Goal: Task Accomplishment & Management: Manage account settings

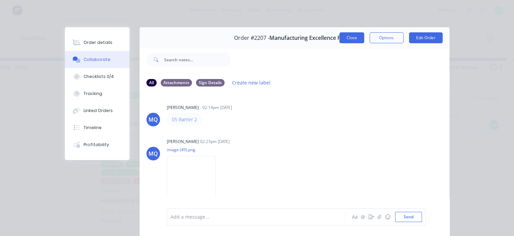
click at [348, 32] on button "Close" at bounding box center [352, 37] width 25 height 11
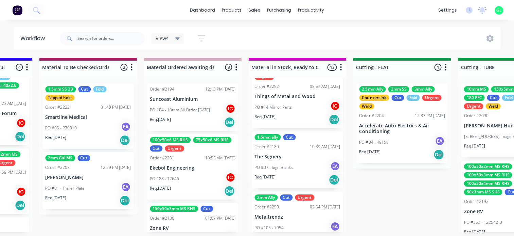
scroll to position [181, 0]
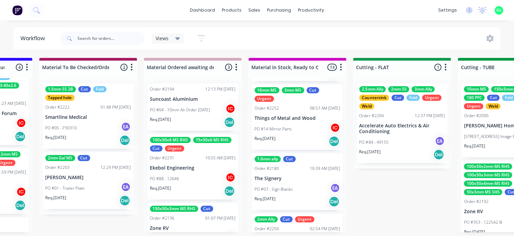
click at [296, 185] on div "PO #07 - Sign [PERSON_NAME]" at bounding box center [298, 189] width 86 height 13
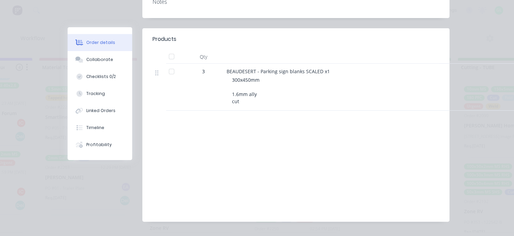
scroll to position [170, 0]
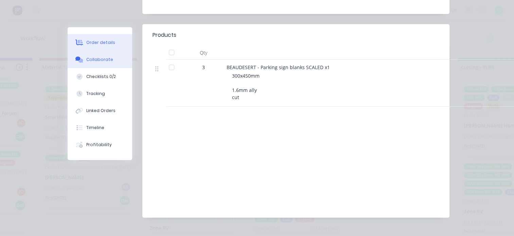
drag, startPoint x: 98, startPoint y: 60, endPoint x: 102, endPoint y: 61, distance: 4.3
click at [98, 60] on div "Collaborate" at bounding box center [99, 59] width 27 height 6
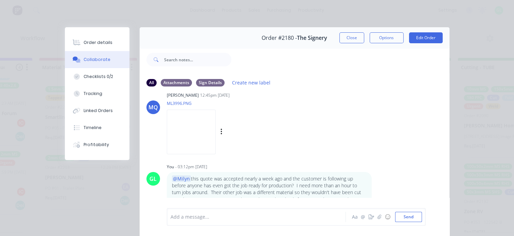
scroll to position [438, 0]
click at [230, 216] on div at bounding box center [258, 216] width 175 height 7
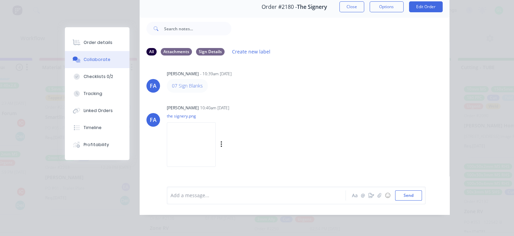
scroll to position [0, 0]
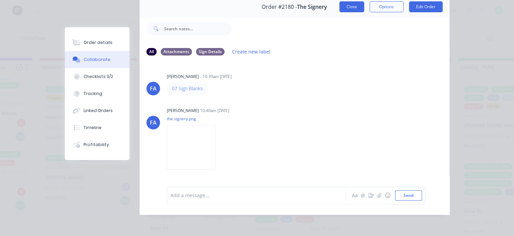
click at [349, 5] on button "Close" at bounding box center [352, 6] width 25 height 11
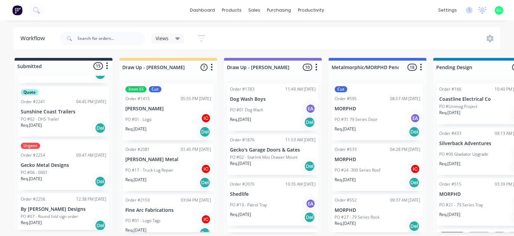
scroll to position [649, 0]
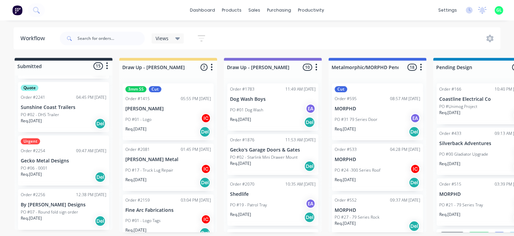
click at [60, 173] on div "Req. 12/09/25 Del" at bounding box center [64, 177] width 86 height 12
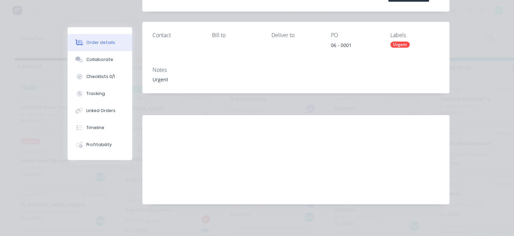
scroll to position [0, 0]
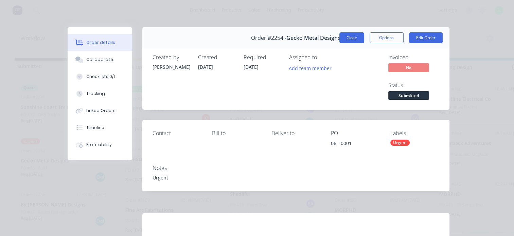
click at [348, 39] on button "Close" at bounding box center [352, 37] width 25 height 11
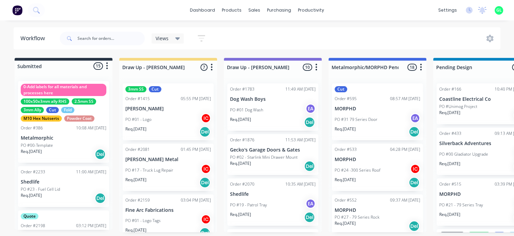
click at [57, 142] on div "PO #00-Template" at bounding box center [64, 145] width 86 height 6
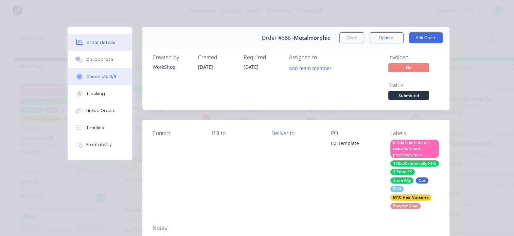
click at [97, 78] on div "Checklists 0/11" at bounding box center [101, 76] width 30 height 6
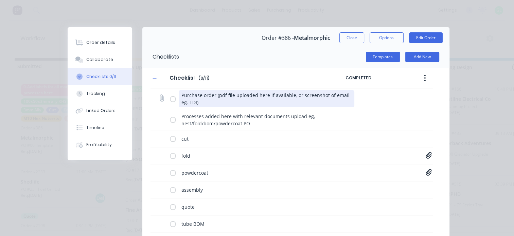
click at [186, 101] on textarea "Purchase order (pdf file uploaded here if available, or screenshot of email eg.…" at bounding box center [267, 98] width 176 height 17
type textarea "x"
type textarea "Purchase order (pdf file uploaded here if available, or screenshot of email eg.…"
type textarea "x"
type textarea "Purchase order (pdf file uploaded here if available, or screenshot of email eg.…"
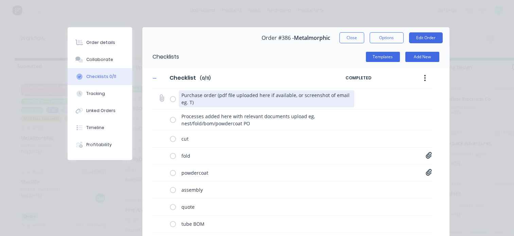
type textarea "x"
type textarea "Purchase order (pdf file uploaded here if available, or screenshot of email eg.…"
type textarea "x"
type textarea "Purchase order (pdf file uploaded here if available, or screenshot of email eg.)"
type textarea "x"
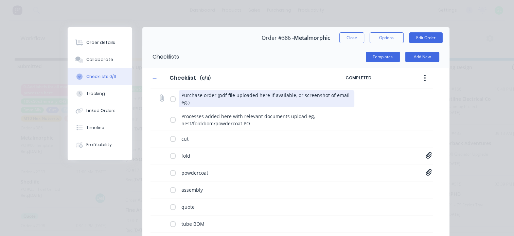
type textarea "Purchase order (pdf file uploaded here if available, or screenshot of email eg)"
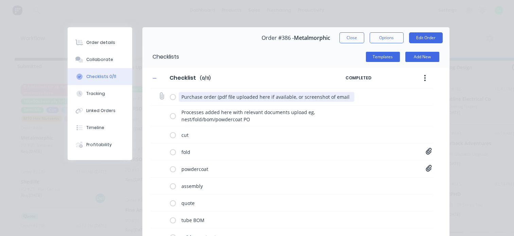
type textarea "x"
type textarea "Purchase order (pdf file uploaded here if available, or screenshot of email e)"
type textarea "x"
type textarea "Purchase order (pdf file uploaded here if available, or screenshot of email )"
type textarea "x"
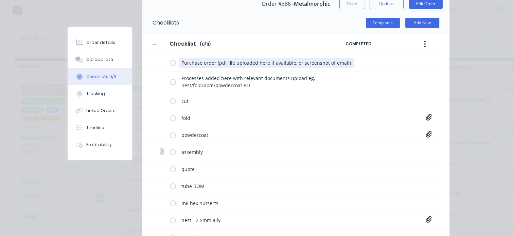
scroll to position [68, 0]
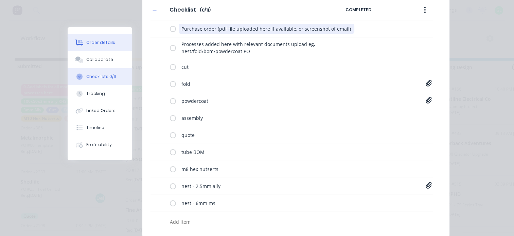
type textarea "Purchase order (pdf file uploaded here if available, or screenshot of email)"
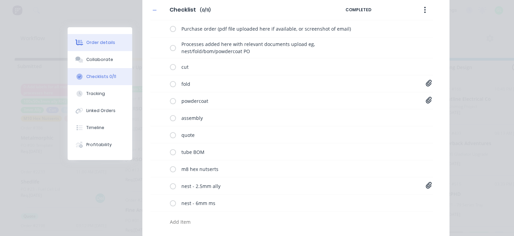
type textarea "x"
click at [102, 42] on div "Order details" at bounding box center [100, 42] width 29 height 6
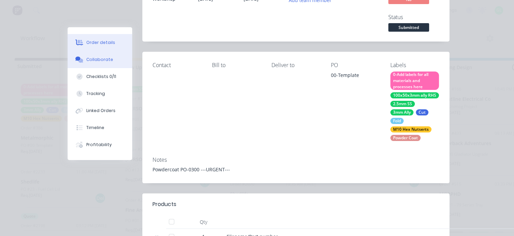
click at [102, 62] on div "Collaborate" at bounding box center [99, 59] width 27 height 6
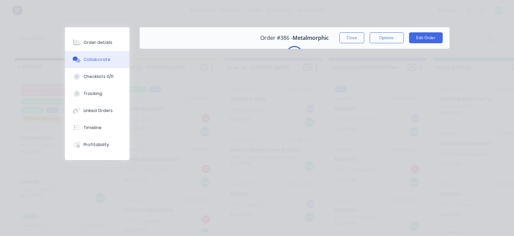
scroll to position [0, 0]
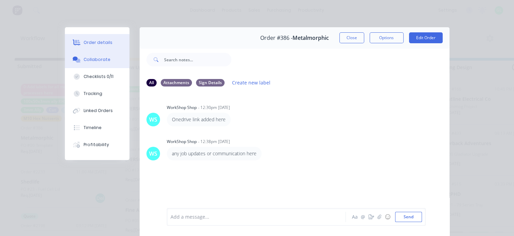
click at [106, 44] on div "Order details" at bounding box center [98, 42] width 29 height 6
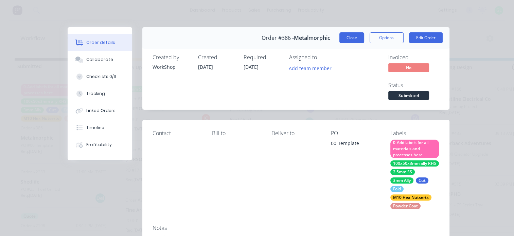
click at [340, 40] on button "Close" at bounding box center [352, 37] width 25 height 11
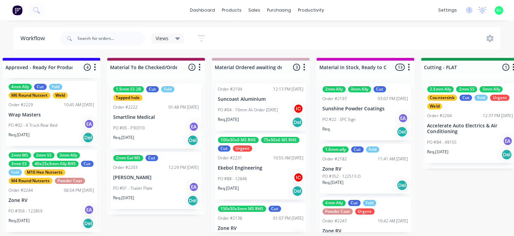
scroll to position [28, 0]
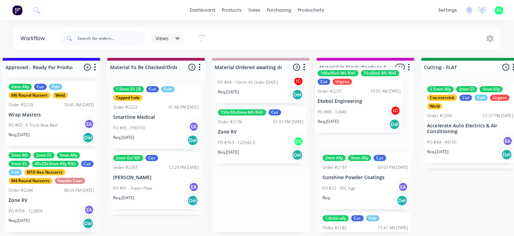
drag, startPoint x: 234, startPoint y: 150, endPoint x: 337, endPoint y: 110, distance: 110.6
click at [337, 110] on div "Submitted 15 Status colour #273444 hex #273444 Save Cancel Summaries Total orde…" at bounding box center [500, 145] width 2710 height 174
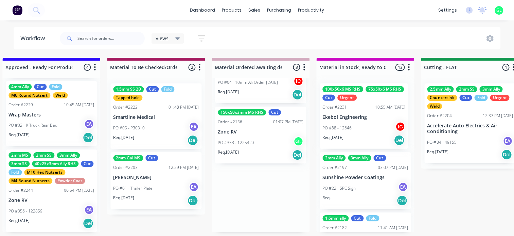
scroll to position [0, 0]
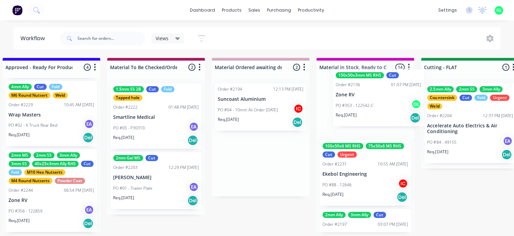
drag, startPoint x: 302, startPoint y: 153, endPoint x: 356, endPoint y: 111, distance: 68.3
click at [356, 111] on div "Submitted 15 Status colour #273444 hex #273444 Save Cancel Summaries Total orde…" at bounding box center [500, 145] width 2710 height 174
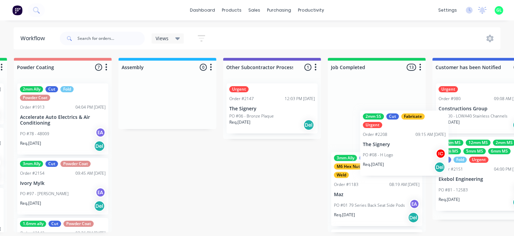
scroll to position [1, 1887]
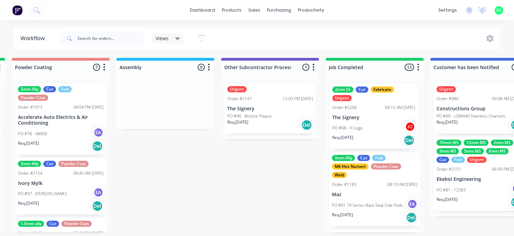
drag, startPoint x: 220, startPoint y: 129, endPoint x: 360, endPoint y: 128, distance: 139.3
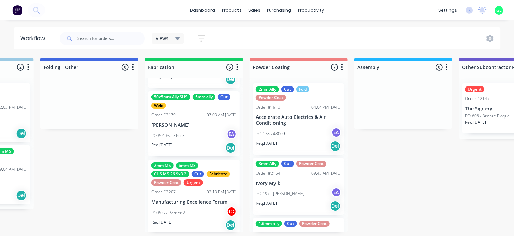
scroll to position [184, 0]
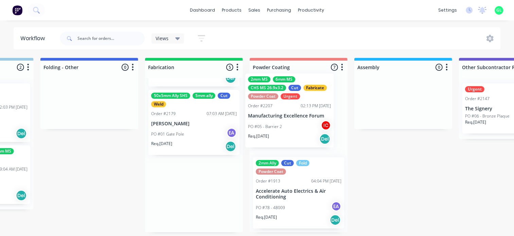
drag, startPoint x: 218, startPoint y: 165, endPoint x: 277, endPoint y: 111, distance: 80.6
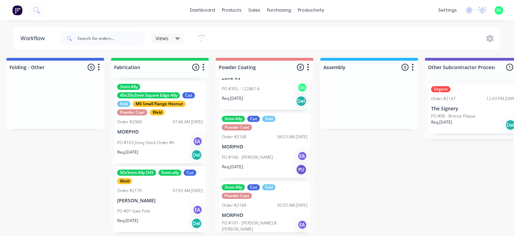
scroll to position [377, 0]
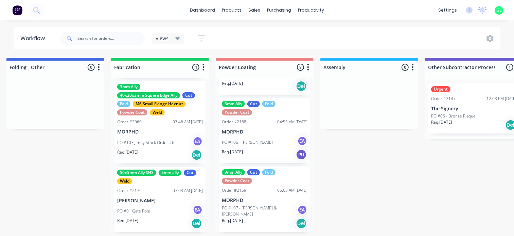
click at [271, 139] on div "PO #106 - Laura Smith EA" at bounding box center [265, 142] width 86 height 13
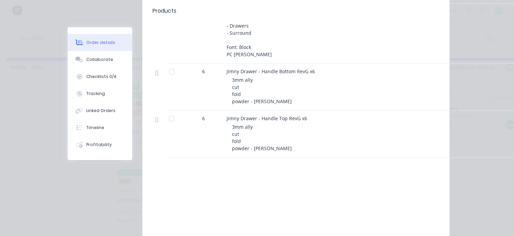
scroll to position [0, 0]
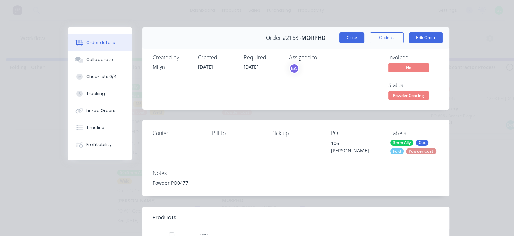
click at [352, 38] on button "Close" at bounding box center [352, 37] width 25 height 11
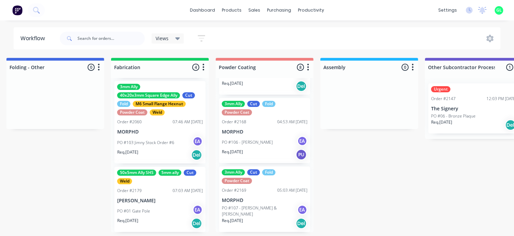
click at [262, 207] on p "PO #107 - [PERSON_NAME] & [PERSON_NAME]" at bounding box center [259, 211] width 75 height 12
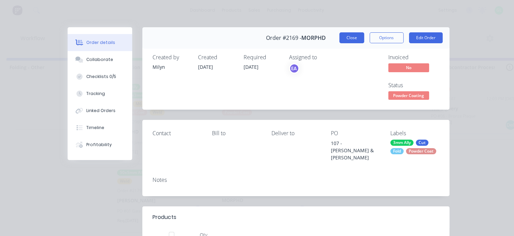
click at [349, 35] on button "Close" at bounding box center [352, 37] width 25 height 11
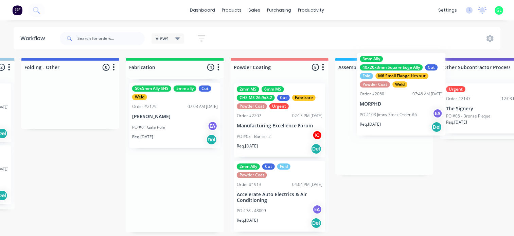
drag, startPoint x: 268, startPoint y: 131, endPoint x: 388, endPoint y: 120, distance: 120.8
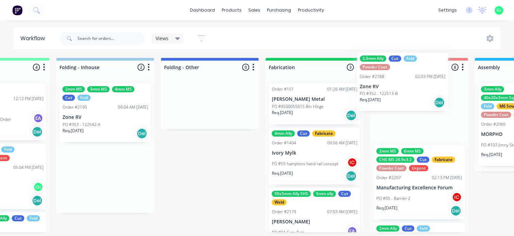
drag, startPoint x: 179, startPoint y: 117, endPoint x: 406, endPoint y: 91, distance: 229.2
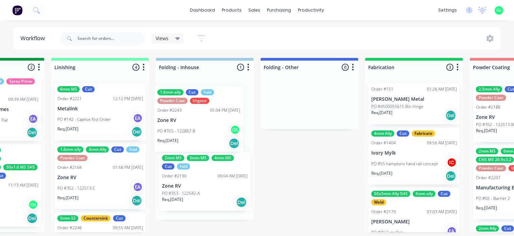
scroll to position [1, 1429]
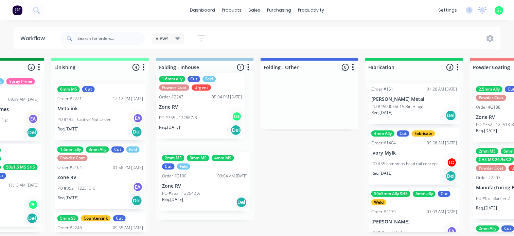
drag, startPoint x: 85, startPoint y: 187, endPoint x: 190, endPoint y: 117, distance: 126.2
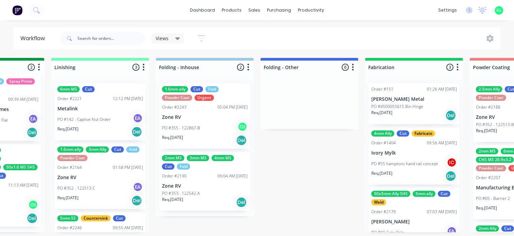
click at [190, 117] on p "Zone RV" at bounding box center [205, 117] width 86 height 6
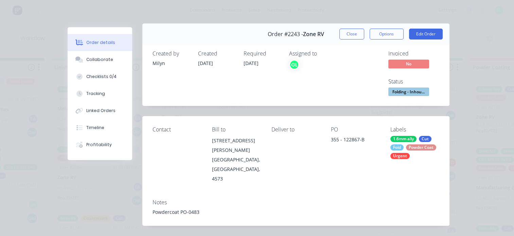
scroll to position [0, 0]
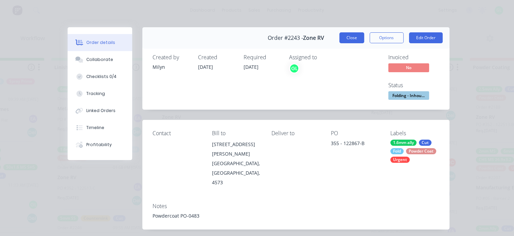
click at [348, 35] on button "Close" at bounding box center [352, 37] width 25 height 11
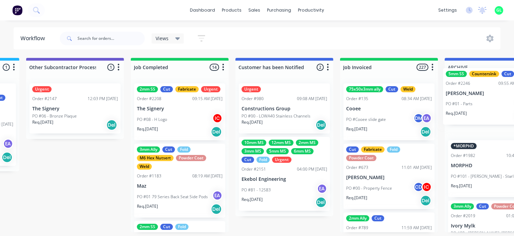
scroll to position [1, 2085]
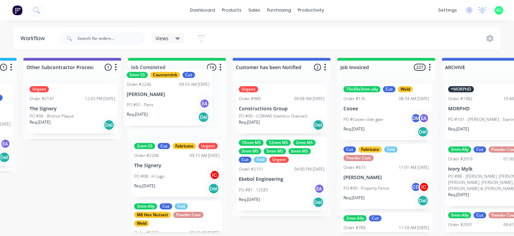
drag, startPoint x: 83, startPoint y: 208, endPoint x: 155, endPoint y: 103, distance: 127.4
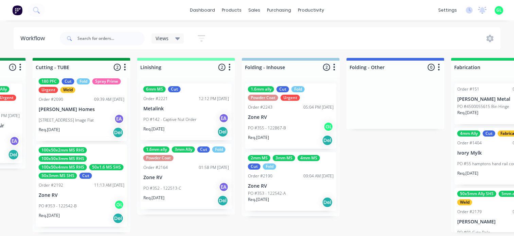
scroll to position [1, 1337]
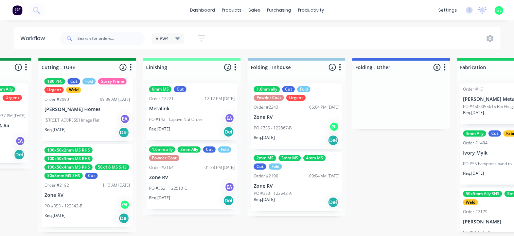
click at [198, 187] on div "PO #352 - 122513-C EA" at bounding box center [192, 187] width 86 height 13
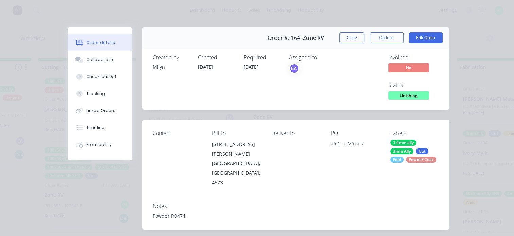
scroll to position [0, 0]
click at [347, 38] on button "Close" at bounding box center [352, 37] width 25 height 11
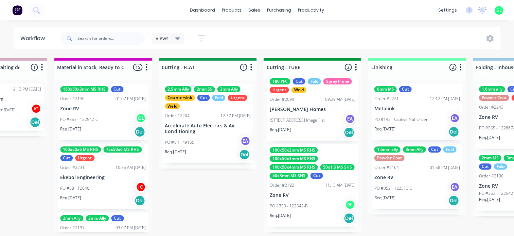
scroll to position [1, 1113]
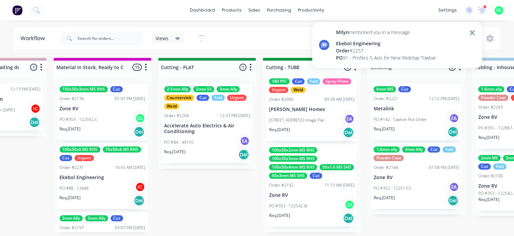
click at [399, 56] on div "PO 91 - Profiles 5-Axis for New Widebay Towbar" at bounding box center [386, 57] width 100 height 7
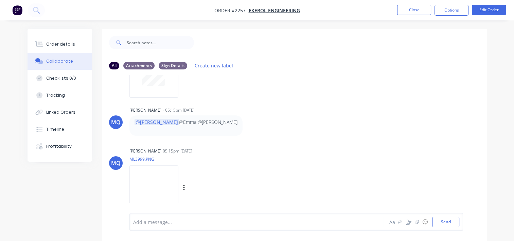
scroll to position [10, 0]
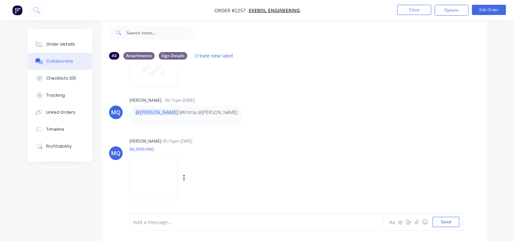
click at [166, 177] on img at bounding box center [153, 177] width 49 height 45
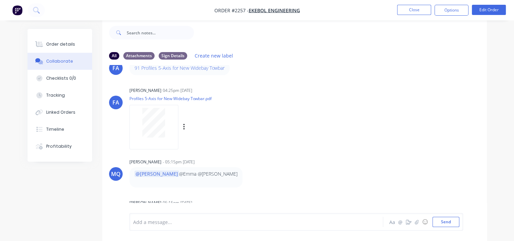
scroll to position [0, 0]
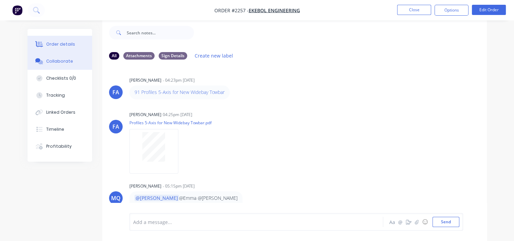
click at [63, 45] on div "Order details" at bounding box center [60, 44] width 29 height 6
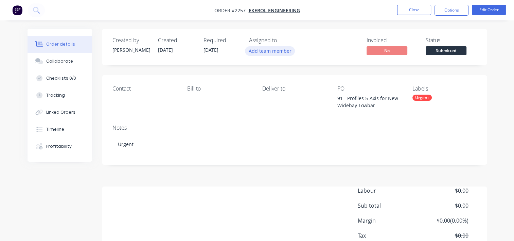
click at [271, 50] on button "Add team member" at bounding box center [270, 50] width 50 height 9
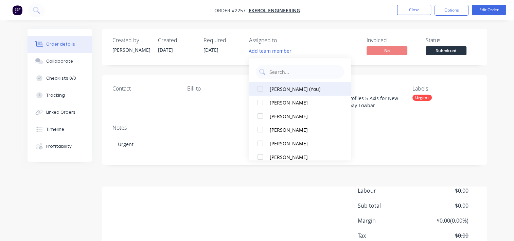
click at [281, 88] on div "[PERSON_NAME] (You)" at bounding box center [304, 88] width 68 height 7
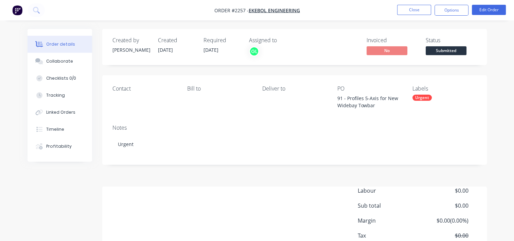
click at [203, 117] on div "Contact Bill to Deliver to PO 91 - Profiles 5-Axis for New Widebay Towbar Label…" at bounding box center [294, 97] width 385 height 44
click at [50, 62] on div "Collaborate" at bounding box center [59, 61] width 27 height 6
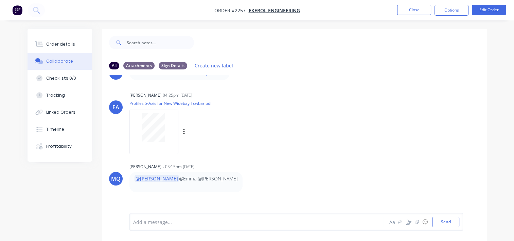
scroll to position [86, 0]
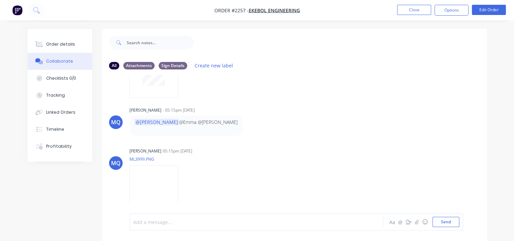
click at [177, 220] on div at bounding box center [256, 221] width 244 height 7
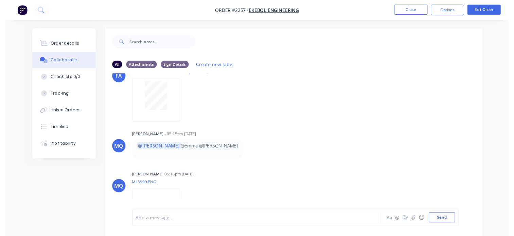
scroll to position [0, 0]
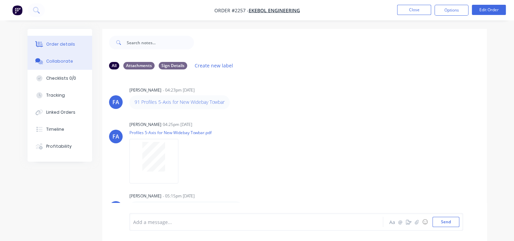
click at [61, 45] on div "Order details" at bounding box center [60, 44] width 29 height 6
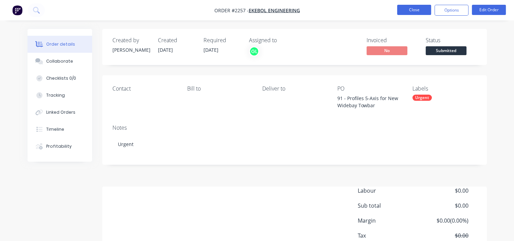
click at [411, 12] on button "Close" at bounding box center [414, 10] width 34 height 10
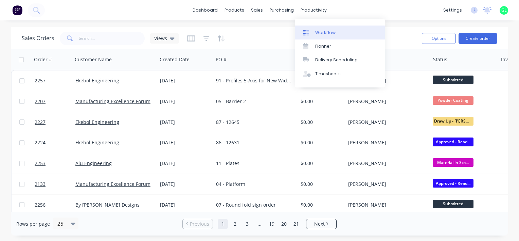
click at [326, 27] on link "Workflow" at bounding box center [340, 32] width 90 height 14
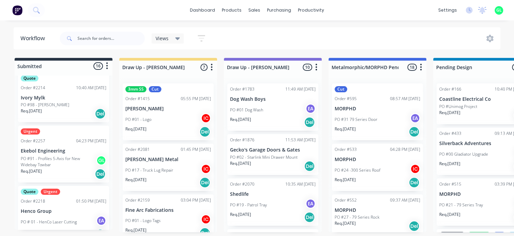
scroll to position [166, 0]
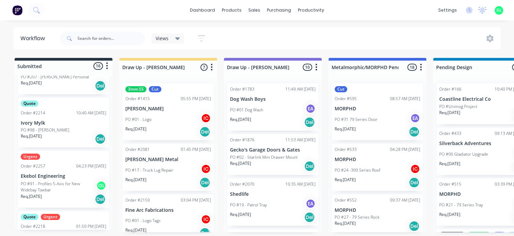
click at [53, 193] on div "Req. 08/09/25 Del" at bounding box center [64, 199] width 86 height 12
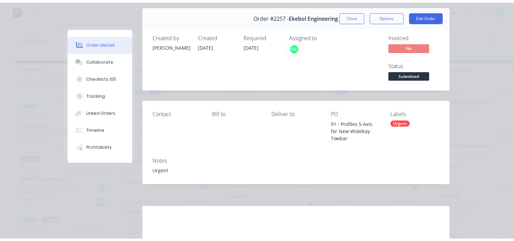
scroll to position [0, 0]
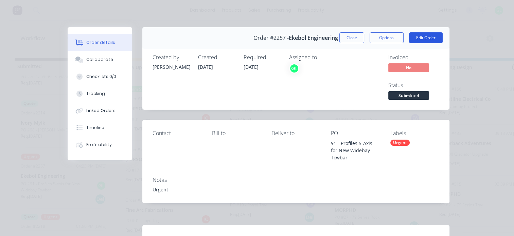
click at [423, 37] on button "Edit Order" at bounding box center [426, 37] width 34 height 11
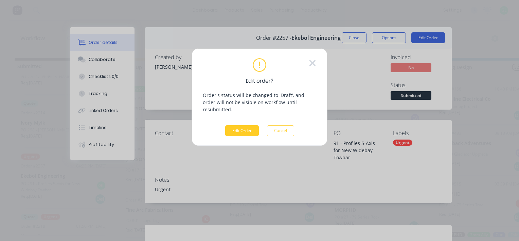
click at [242, 125] on button "Edit Order" at bounding box center [242, 130] width 34 height 11
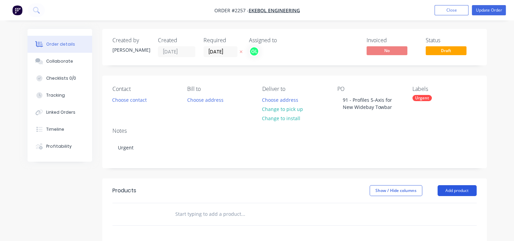
click at [440, 188] on button "Add product" at bounding box center [457, 190] width 39 height 11
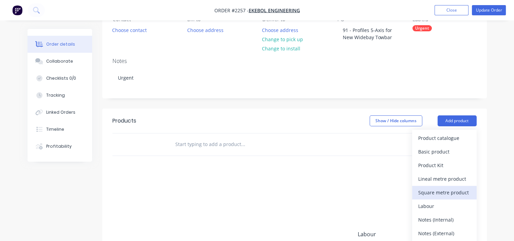
scroll to position [102, 0]
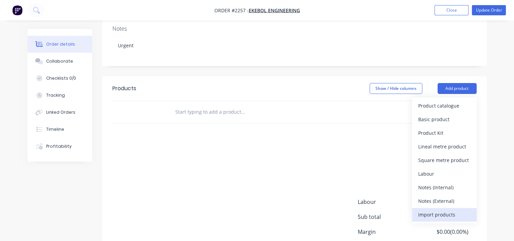
click at [444, 215] on div "Import products" at bounding box center [444, 214] width 52 height 10
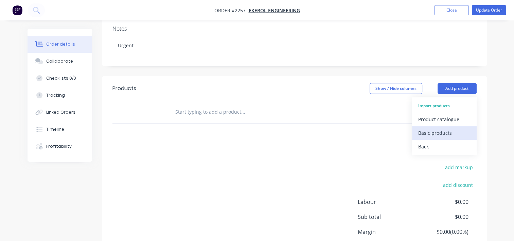
click at [436, 130] on div "Basic products" at bounding box center [444, 133] width 52 height 10
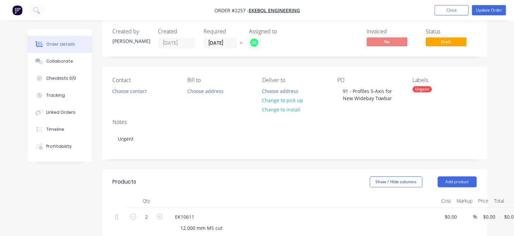
scroll to position [0, 0]
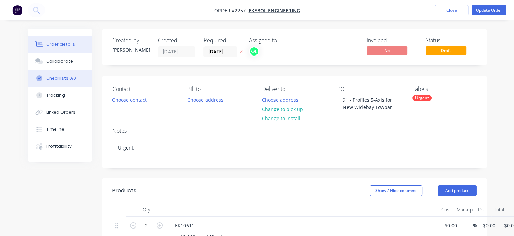
click at [74, 80] on div "Checklists 0/0" at bounding box center [61, 78] width 30 height 6
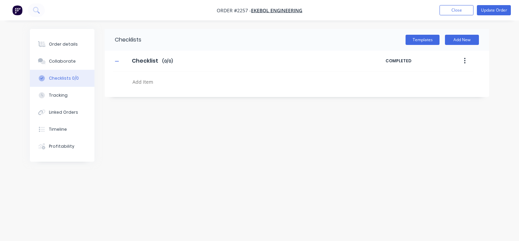
click at [162, 82] on textarea at bounding box center [242, 82] width 225 height 10
type textarea "x"
type textarea "c"
type textarea "x"
type textarea "cu"
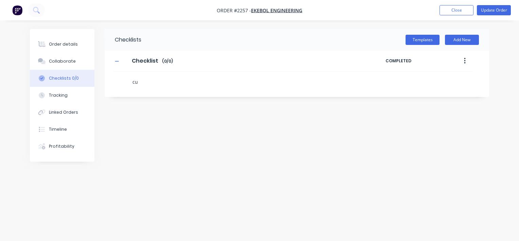
type textarea "x"
type textarea "cut"
type textarea "x"
type textarea "cu"
type textarea "x"
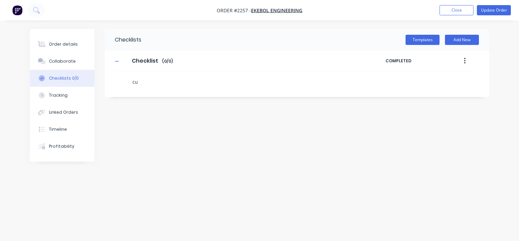
type textarea "c"
type textarea "x"
type textarea "P"
type textarea "x"
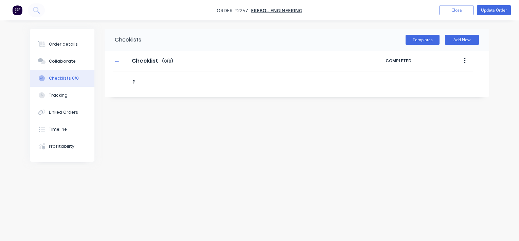
type textarea "Pu"
type textarea "x"
type textarea "Pur"
type textarea "x"
type textarea "Purc"
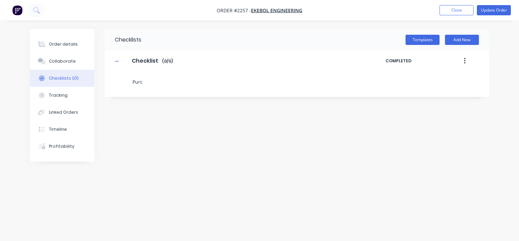
type textarea "x"
type textarea "Purch"
type textarea "x"
type textarea "Purcha"
type textarea "x"
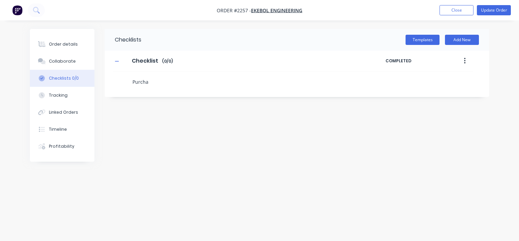
type textarea "Purchas"
type textarea "x"
type textarea "Purchase"
type textarea "x"
type textarea "Purchase"
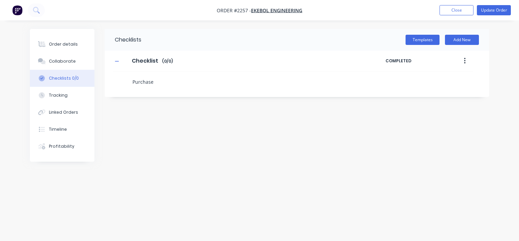
type textarea "x"
type textarea "Purchase OR"
type textarea "x"
type textarea "Purchase ORd"
type textarea "x"
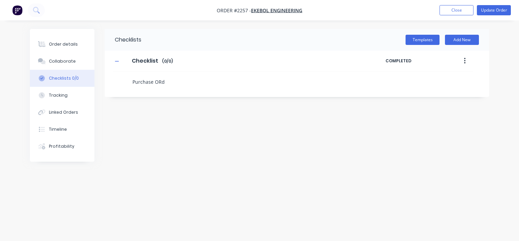
type textarea "Purchase ORde"
type textarea "x"
type textarea "Purchase ORder"
type textarea "x"
type textarea "Purchase ORde"
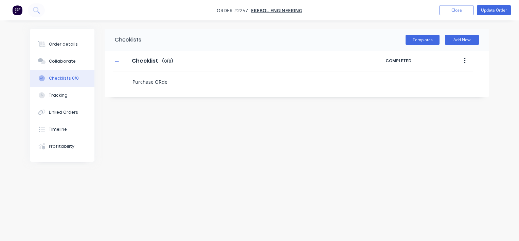
type textarea "x"
type textarea "Purchase ORd"
type textarea "x"
type textarea "Purchase OR"
type textarea "x"
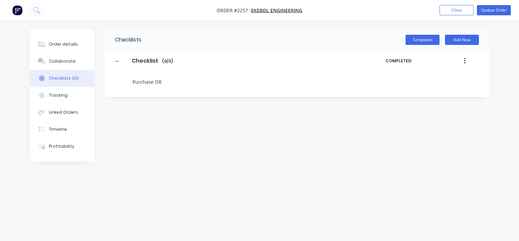
type textarea "Purchase O"
type textarea "x"
type textarea "Purchase Or"
type textarea "x"
type textarea "Purchase Ord"
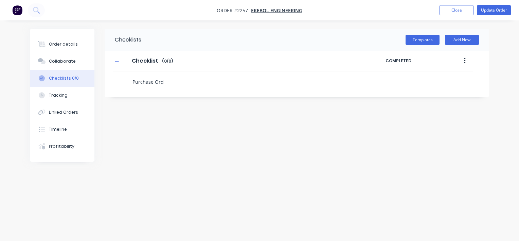
type textarea "x"
type textarea "Purchase Orde"
type textarea "x"
type textarea "Purchase Order"
type textarea "x"
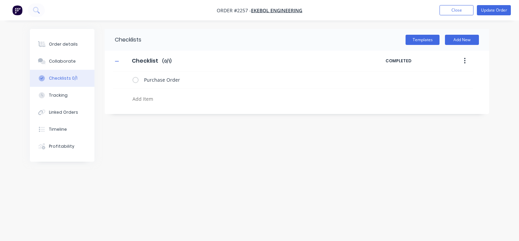
type textarea "x"
type textarea "B"
type textarea "x"
type textarea "BO"
type textarea "x"
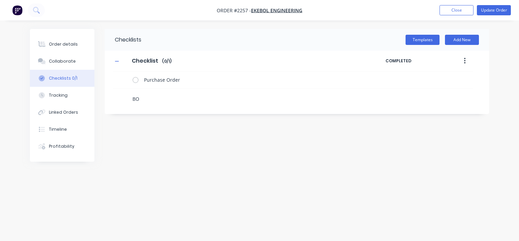
type textarea "BOM"
type textarea "x"
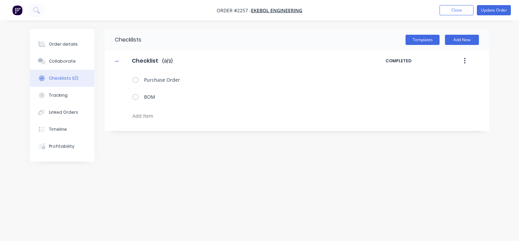
type textarea "x"
type textarea "c"
type textarea "x"
type textarea "cu"
type textarea "x"
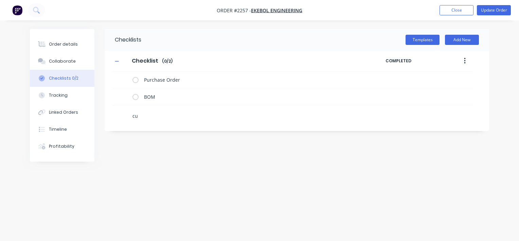
type textarea "cut"
type textarea "x"
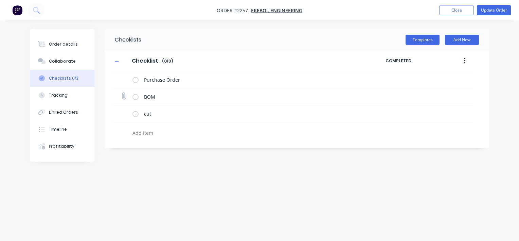
type textarea "x"
click at [127, 94] on div "BOM" at bounding box center [293, 96] width 360 height 17
click at [123, 99] on icon at bounding box center [124, 95] width 9 height 9
click at [121, 92] on input "file" at bounding box center [121, 92] width 0 height 0
type input "C:\fakepath\5-AXIS_BOM.xlsx"
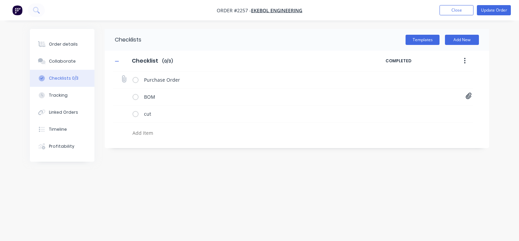
click at [125, 77] on icon at bounding box center [123, 78] width 9 height 9
click at [121, 75] on input "file" at bounding box center [121, 75] width 0 height 0
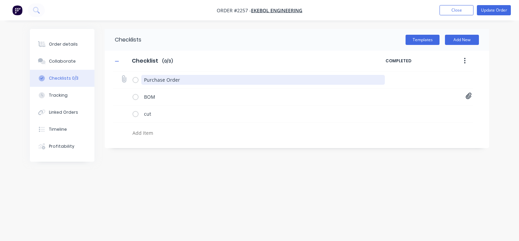
click at [171, 82] on textarea "Purchase Order" at bounding box center [263, 80] width 244 height 10
type textarea "x"
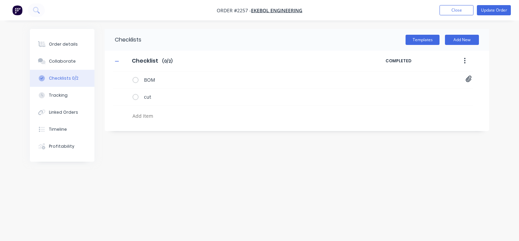
click at [225, 151] on div "Checklists Templates Add New Checklist Checklist Enter Checklist name ( 0 / 2 )…" at bounding box center [260, 107] width 460 height 157
click at [67, 39] on button "Order details" at bounding box center [62, 44] width 65 height 17
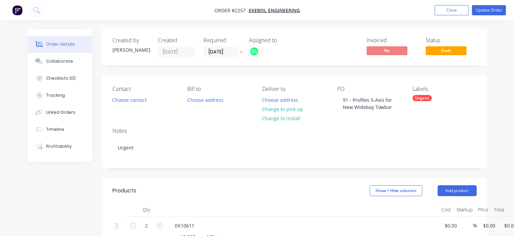
click at [427, 97] on div "Urgent" at bounding box center [422, 98] width 19 height 6
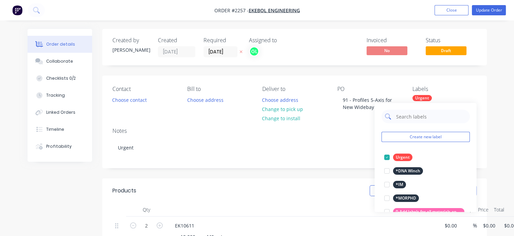
click at [417, 120] on input "text" at bounding box center [430, 116] width 71 height 14
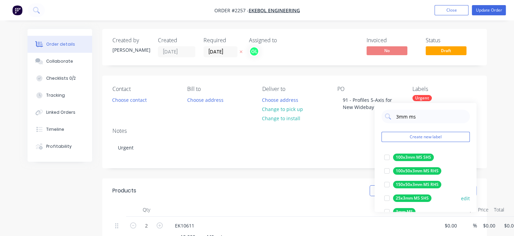
scroll to position [34, 0]
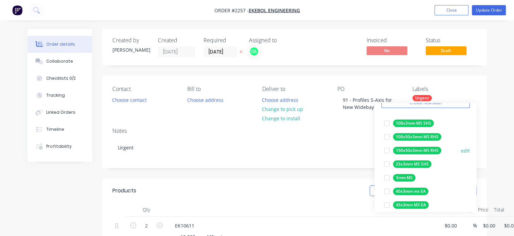
click at [387, 178] on div at bounding box center [387, 178] width 14 height 14
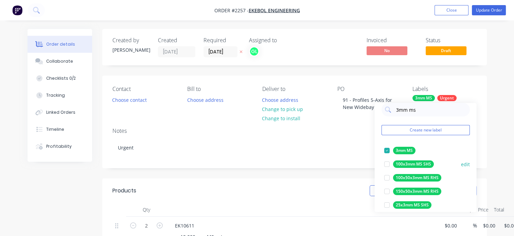
scroll to position [0, 0]
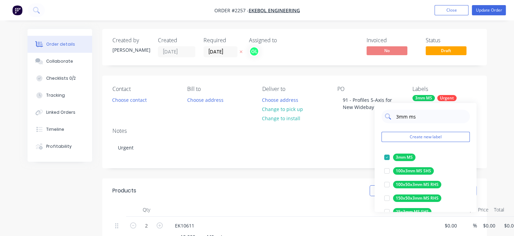
click at [398, 117] on input "3mm ms" at bounding box center [430, 116] width 71 height 14
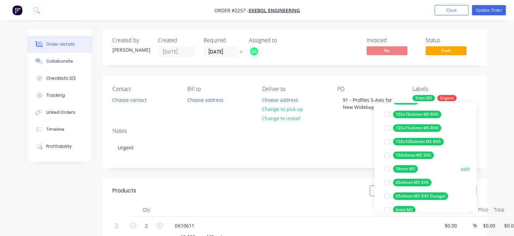
scroll to position [68, 0]
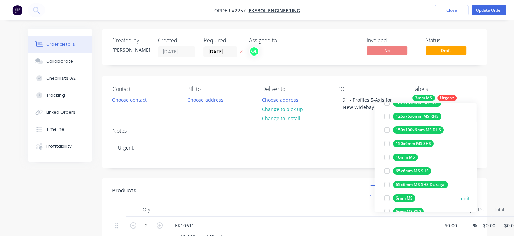
click at [383, 197] on div at bounding box center [387, 198] width 14 height 14
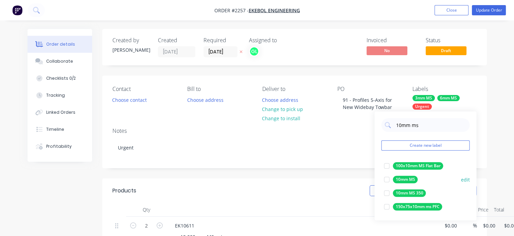
click at [387, 180] on div at bounding box center [387, 179] width 14 height 14
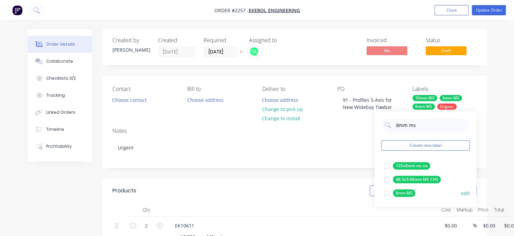
click at [383, 194] on div at bounding box center [387, 193] width 14 height 14
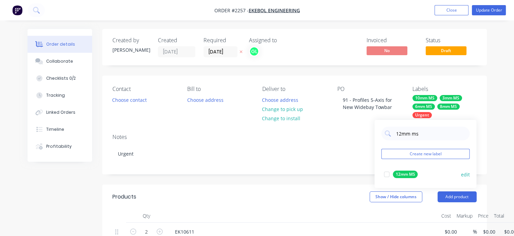
click at [385, 174] on div at bounding box center [387, 174] width 14 height 14
drag, startPoint x: 417, startPoint y: 133, endPoint x: 389, endPoint y: 134, distance: 27.9
click at [389, 134] on div "12mm ms" at bounding box center [425, 133] width 88 height 14
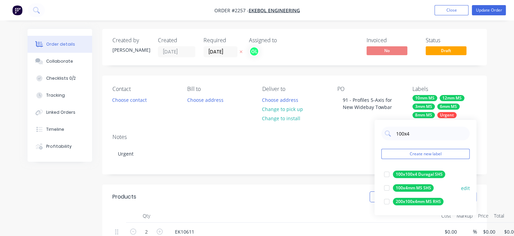
click at [385, 188] on div at bounding box center [387, 188] width 14 height 14
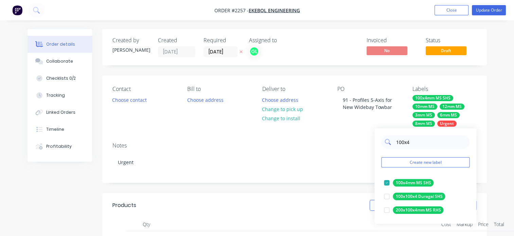
drag, startPoint x: 415, startPoint y: 141, endPoint x: 385, endPoint y: 140, distance: 30.3
click at [385, 140] on div "100x4" at bounding box center [425, 142] width 88 height 14
click at [387, 180] on div at bounding box center [387, 183] width 14 height 14
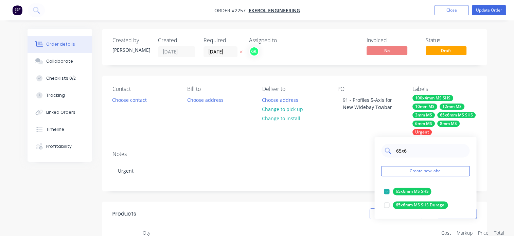
type input "65x6"
drag, startPoint x: 381, startPoint y: 152, endPoint x: 373, endPoint y: 151, distance: 8.2
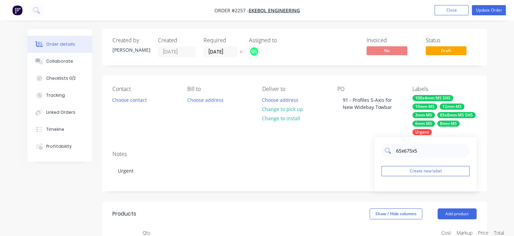
click at [411, 150] on input "65x675x5" at bounding box center [430, 150] width 71 height 14
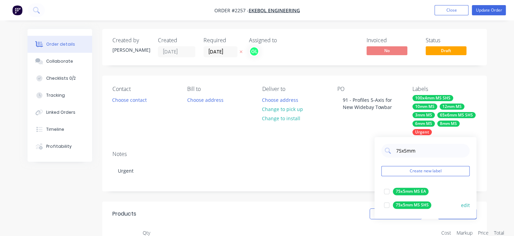
click at [387, 206] on div at bounding box center [387, 205] width 14 height 14
click at [404, 152] on input "75x5mm" at bounding box center [430, 150] width 71 height 14
type input "89x6"
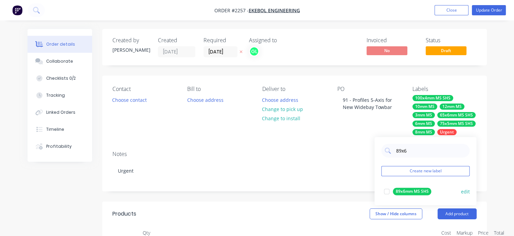
click at [385, 190] on div at bounding box center [387, 191] width 14 height 14
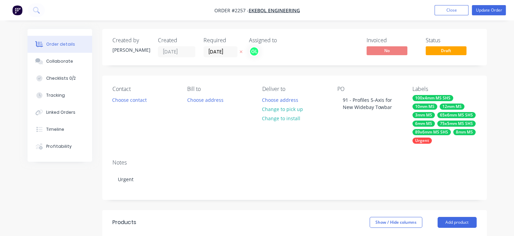
click at [326, 150] on div "Contact Choose contact Bill to Choose address Deliver to Choose address Change …" at bounding box center [294, 114] width 385 height 78
click at [484, 11] on button "Update Order" at bounding box center [489, 10] width 34 height 10
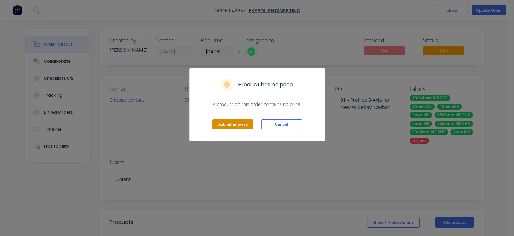
click at [238, 124] on button "Submit anyway" at bounding box center [232, 124] width 41 height 10
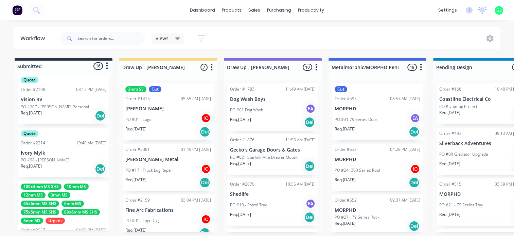
scroll to position [204, 0]
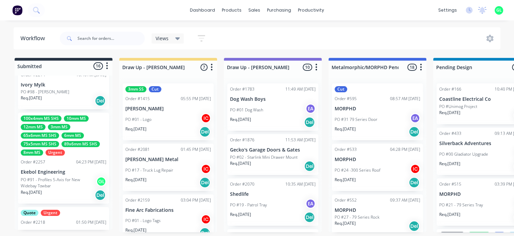
click at [69, 180] on p "PO #91 - Profiles 5-Axis for New Widebay Towbar" at bounding box center [58, 182] width 75 height 12
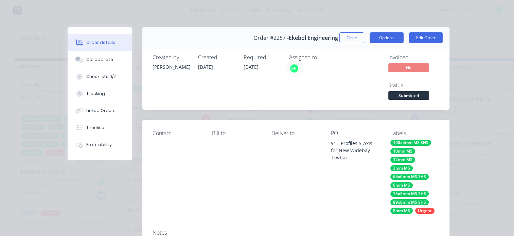
click at [384, 35] on button "Options" at bounding box center [387, 37] width 34 height 11
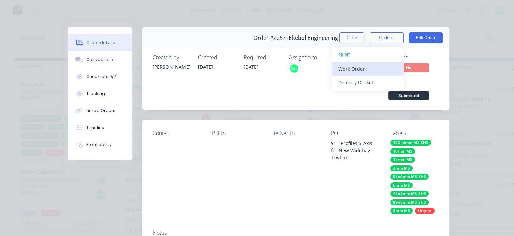
click at [359, 66] on div "Work Order" at bounding box center [368, 69] width 59 height 10
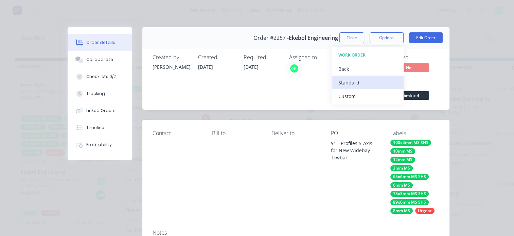
click at [347, 81] on div "Standard" at bounding box center [368, 82] width 59 height 10
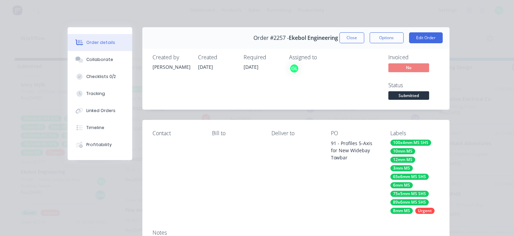
drag, startPoint x: 408, startPoint y: 93, endPoint x: 406, endPoint y: 98, distance: 5.1
click at [408, 93] on span "Submitted" at bounding box center [408, 95] width 41 height 8
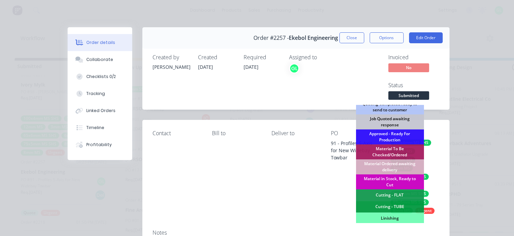
scroll to position [102, 0]
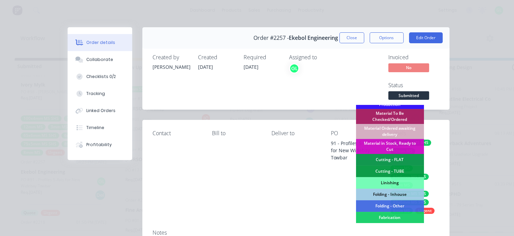
click at [392, 160] on div "Cutting - FLAT" at bounding box center [390, 160] width 68 height 12
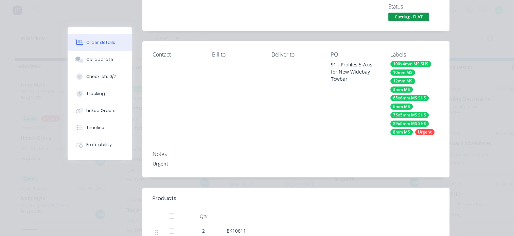
scroll to position [0, 0]
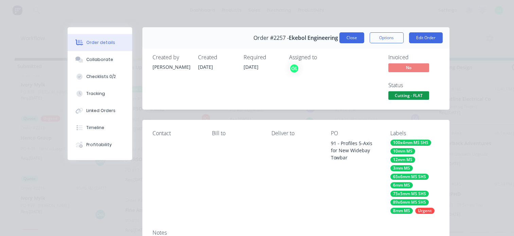
click at [348, 36] on button "Close" at bounding box center [352, 37] width 25 height 11
